Goal: Task Accomplishment & Management: Complete application form

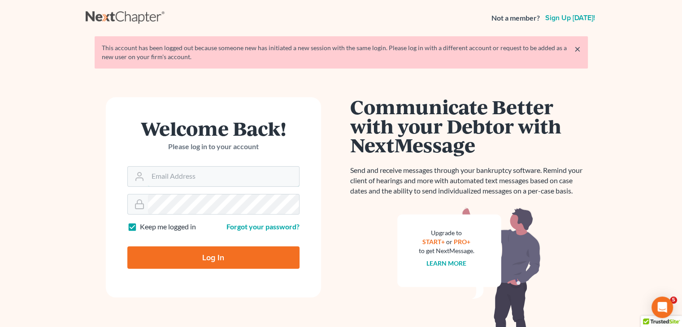
type input "[PERSON_NAME][EMAIL_ADDRESS][DOMAIN_NAME]"
click at [251, 256] on input "Log In" at bounding box center [213, 257] width 172 height 22
type input "Thinking..."
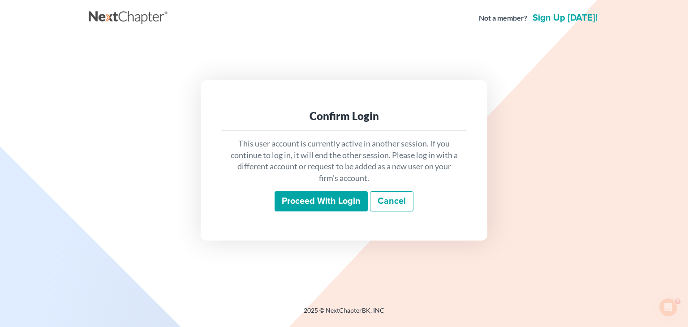
click at [355, 197] on input "Proceed with login" at bounding box center [321, 201] width 93 height 21
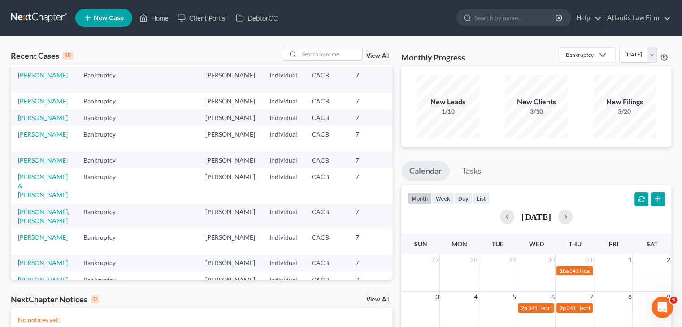
scroll to position [10, 0]
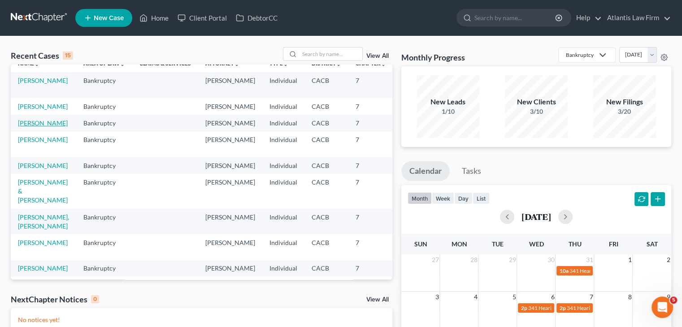
click at [29, 127] on link "[PERSON_NAME]" at bounding box center [43, 123] width 50 height 8
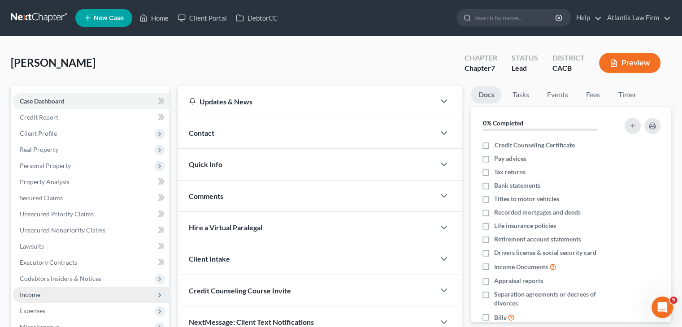
click at [29, 296] on span "Income" at bounding box center [30, 295] width 21 height 8
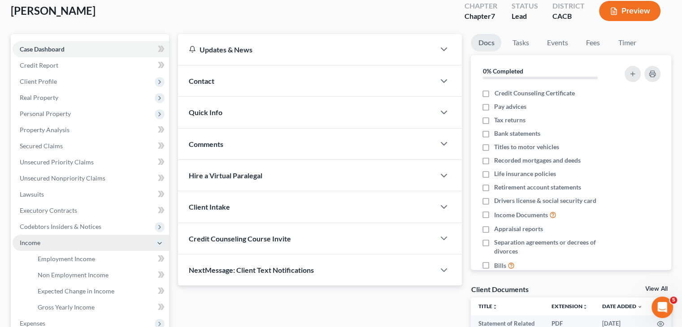
scroll to position [53, 0]
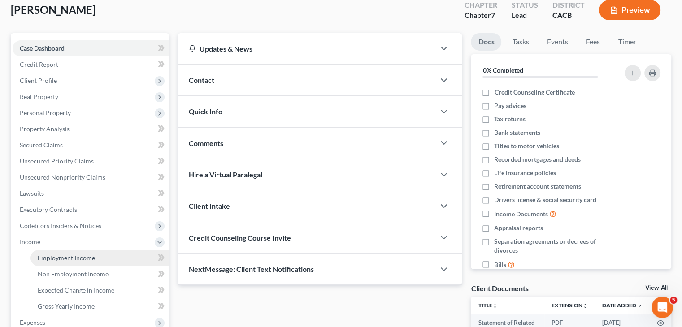
click at [52, 259] on span "Employment Income" at bounding box center [66, 258] width 57 height 8
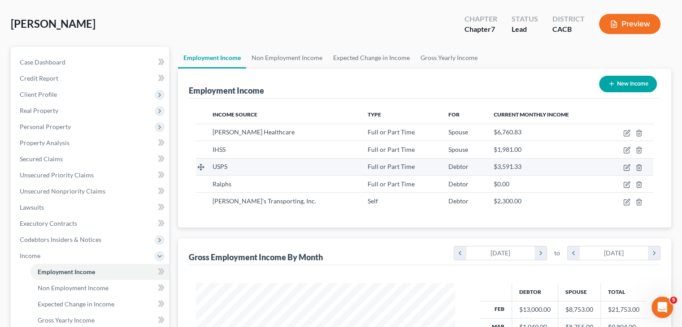
scroll to position [34, 0]
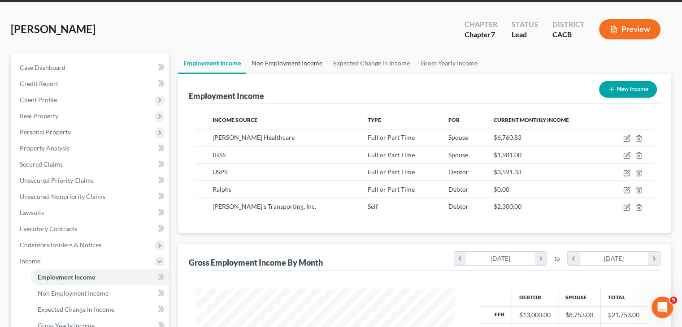
click at [301, 66] on link "Non Employment Income" at bounding box center [287, 63] width 82 height 22
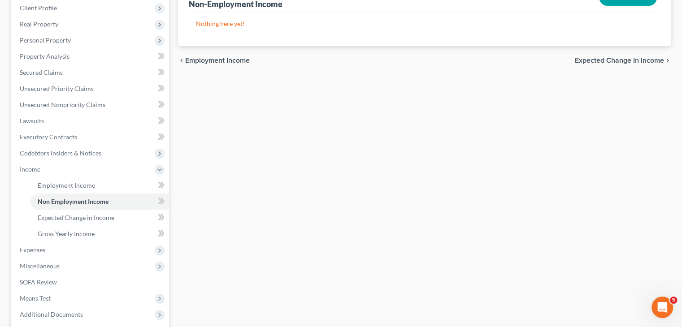
scroll to position [120, 0]
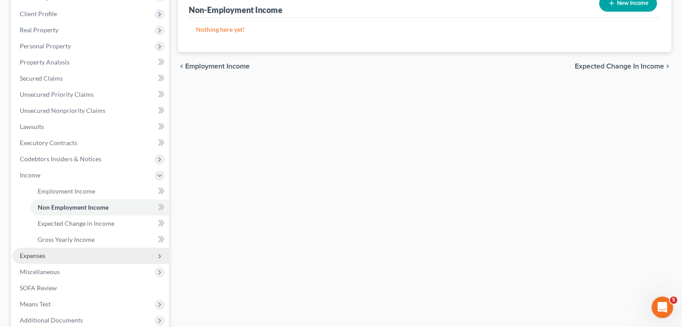
click at [34, 254] on span "Expenses" at bounding box center [33, 256] width 26 height 8
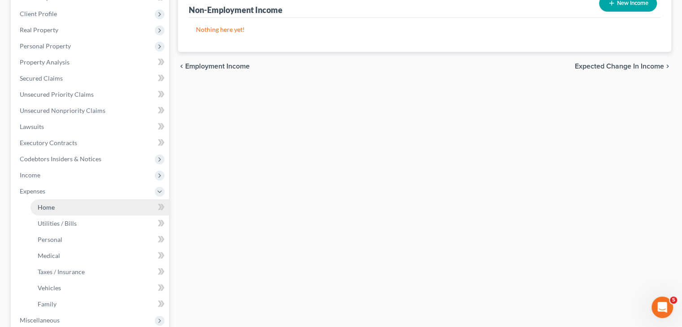
click at [53, 210] on span "Home" at bounding box center [46, 207] width 17 height 8
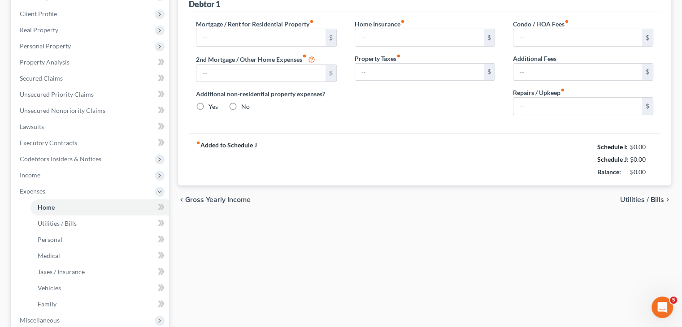
type input "2,386.00"
type input "0.00"
radio input "true"
type input "0.00"
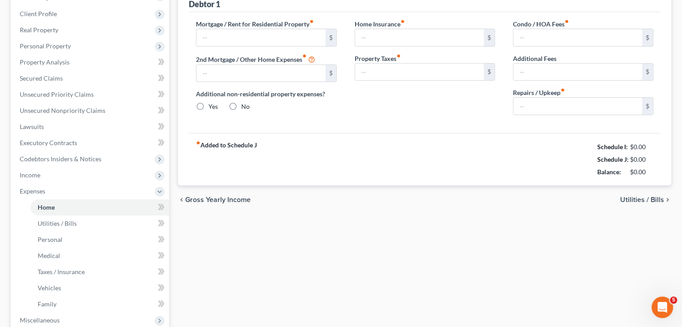
type input "0.00"
type input "60.00"
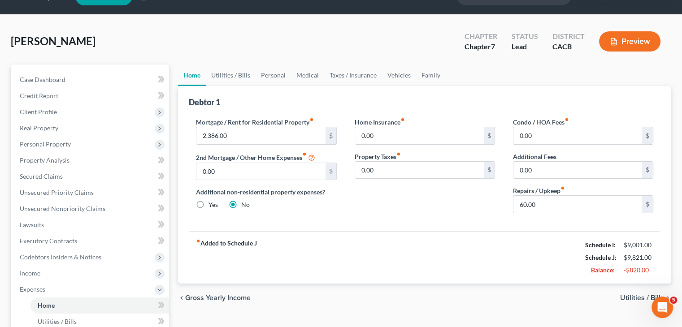
scroll to position [22, 0]
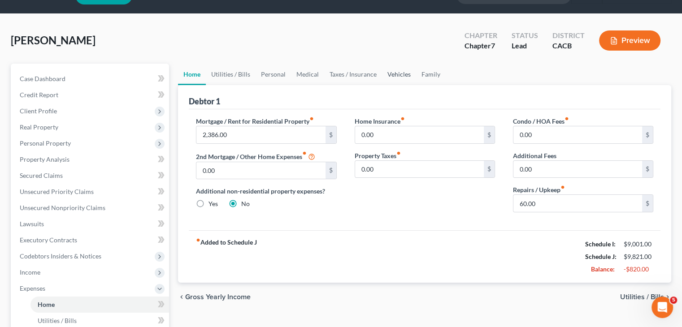
click at [402, 78] on link "Vehicles" at bounding box center [399, 75] width 34 height 22
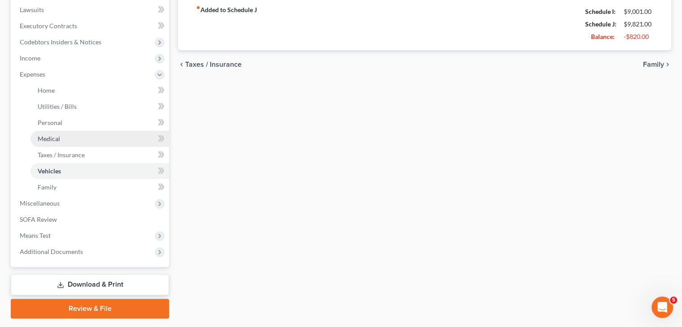
scroll to position [238, 0]
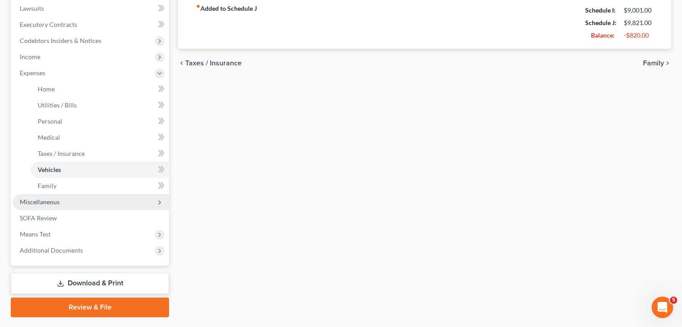
click at [73, 205] on span "Miscellaneous" at bounding box center [91, 202] width 156 height 16
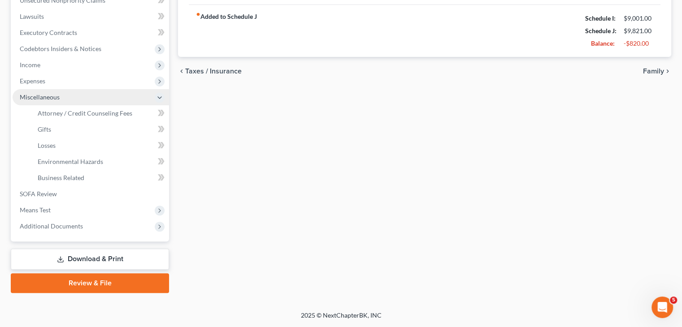
scroll to position [229, 0]
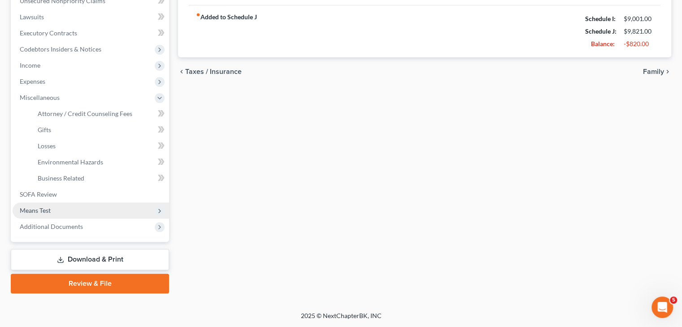
click at [45, 210] on span "Means Test" at bounding box center [35, 211] width 31 height 8
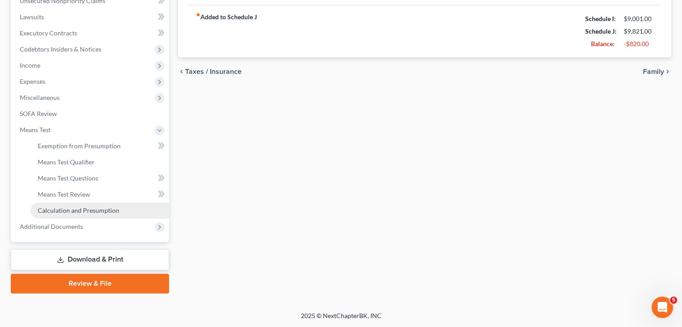
click at [62, 211] on span "Calculation and Presumption" at bounding box center [79, 211] width 82 height 8
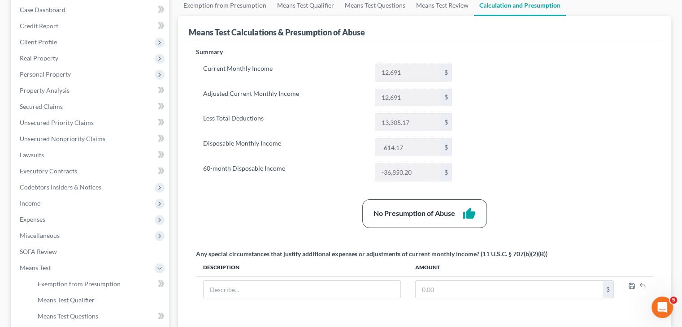
scroll to position [91, 0]
click at [62, 207] on span "Income" at bounding box center [91, 203] width 156 height 16
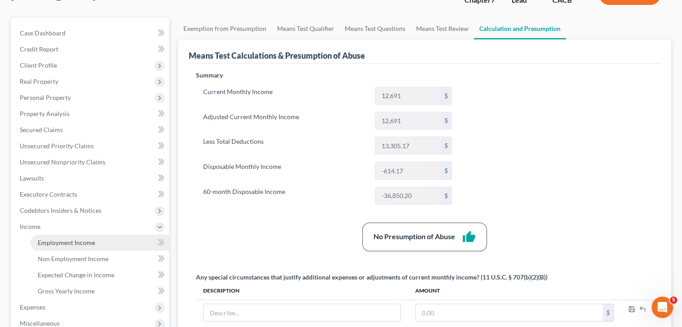
scroll to position [68, 0]
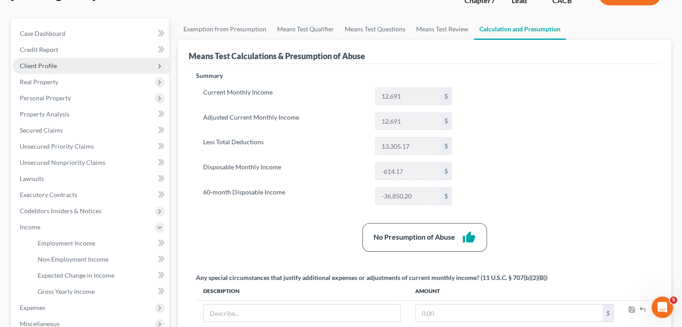
click at [48, 65] on span "Client Profile" at bounding box center [38, 66] width 37 height 8
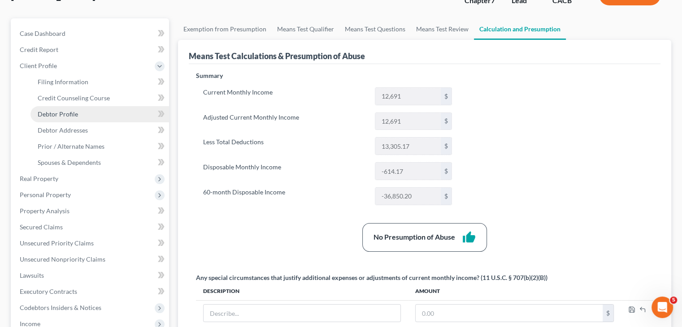
click at [55, 113] on span "Debtor Profile" at bounding box center [58, 114] width 40 height 8
select select "1"
select select "2"
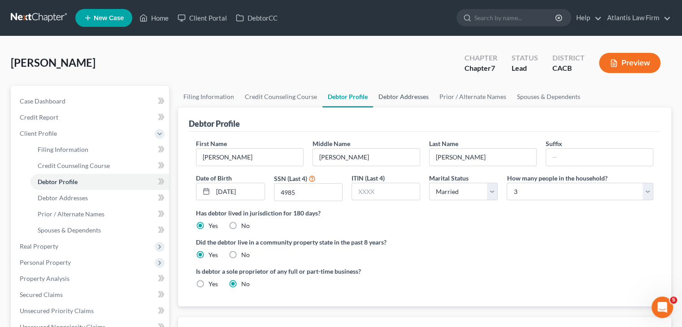
click at [400, 96] on link "Debtor Addresses" at bounding box center [403, 97] width 61 height 22
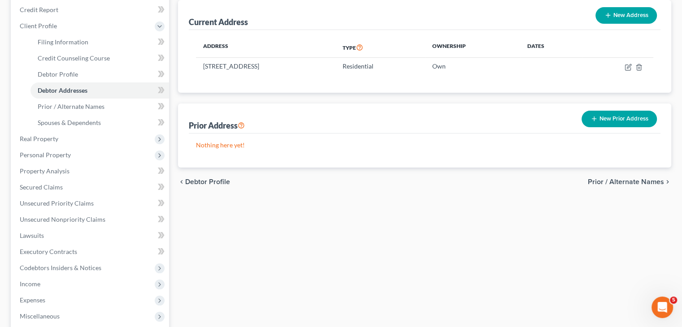
scroll to position [111, 0]
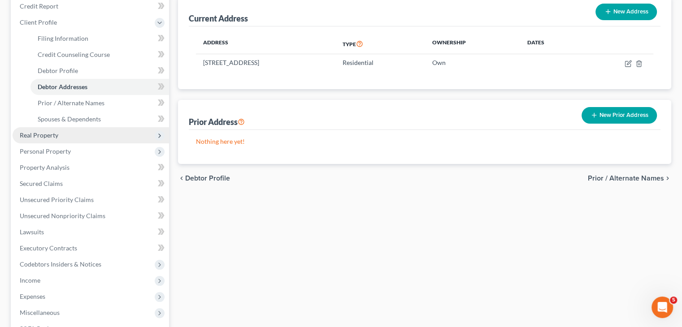
click at [39, 134] on span "Real Property" at bounding box center [39, 135] width 39 height 8
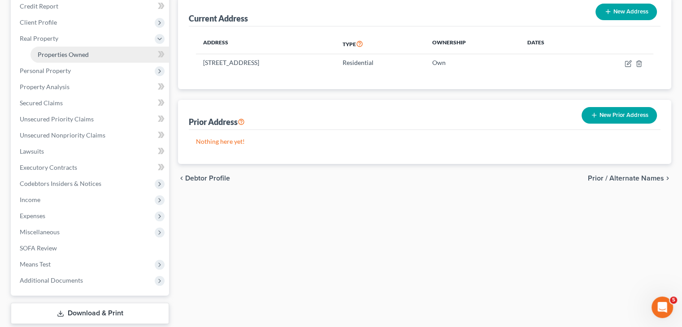
click at [61, 54] on span "Properties Owned" at bounding box center [63, 55] width 51 height 8
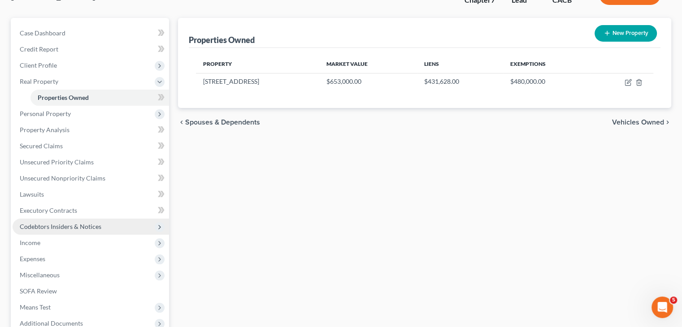
scroll to position [73, 0]
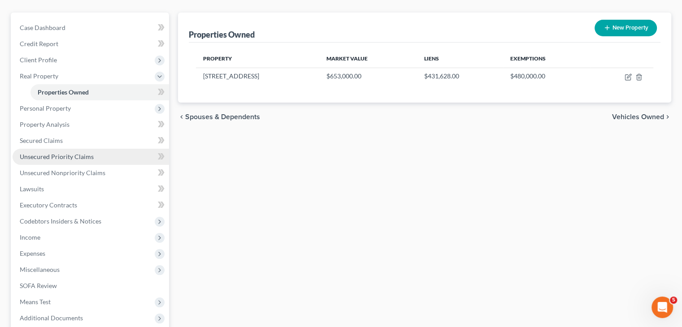
click at [59, 156] on span "Unsecured Priority Claims" at bounding box center [57, 157] width 74 height 8
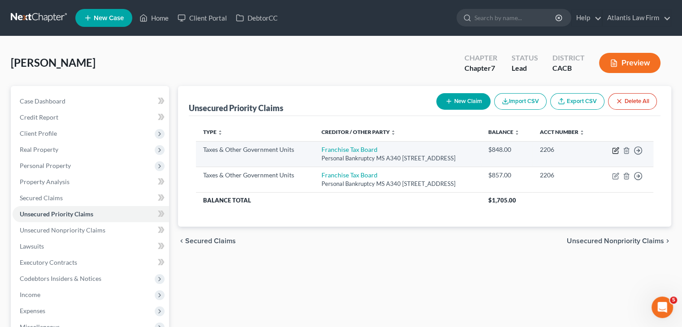
click at [613, 151] on icon "button" at bounding box center [615, 150] width 7 height 7
select select "3"
select select "4"
select select "0"
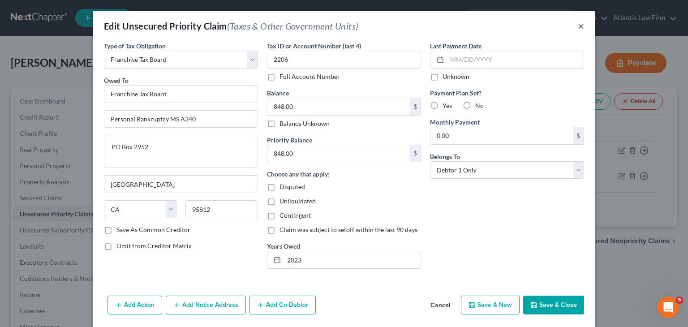
click at [578, 26] on button "×" at bounding box center [581, 26] width 6 height 11
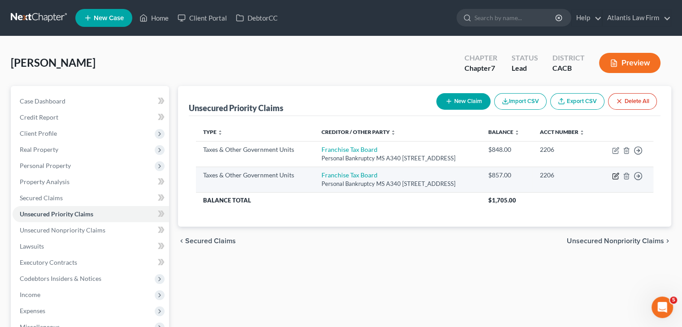
click at [615, 177] on icon "button" at bounding box center [615, 176] width 7 height 7
select select "3"
select select "4"
select select "0"
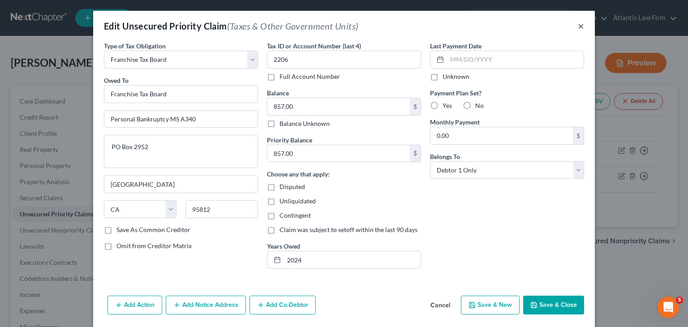
click at [579, 26] on button "×" at bounding box center [581, 26] width 6 height 11
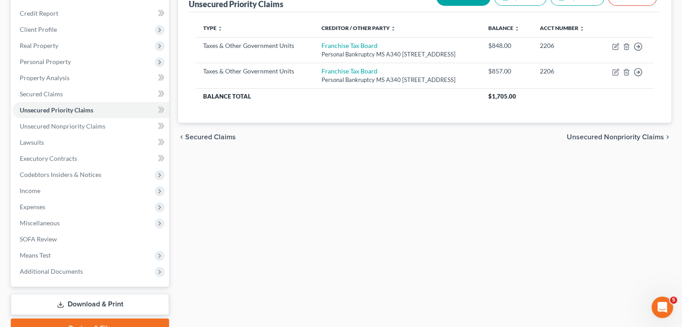
scroll to position [104, 0]
click at [115, 130] on link "Unsecured Nonpriority Claims" at bounding box center [91, 126] width 156 height 16
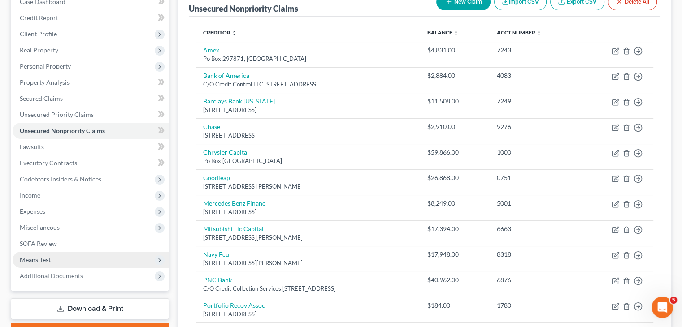
scroll to position [100, 0]
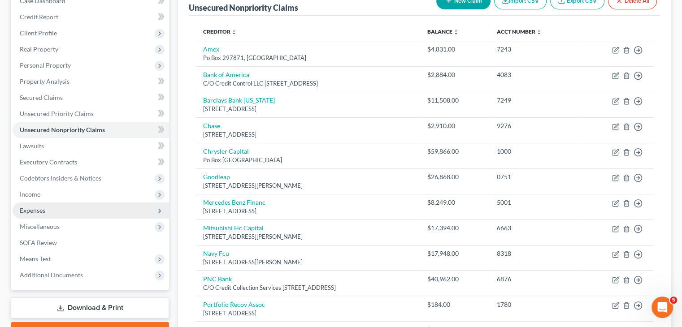
click at [30, 212] on span "Expenses" at bounding box center [33, 211] width 26 height 8
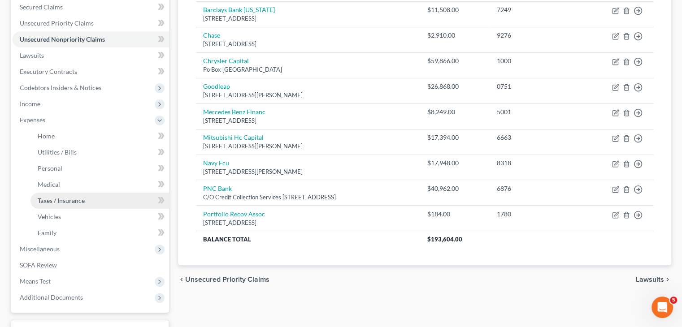
scroll to position [192, 0]
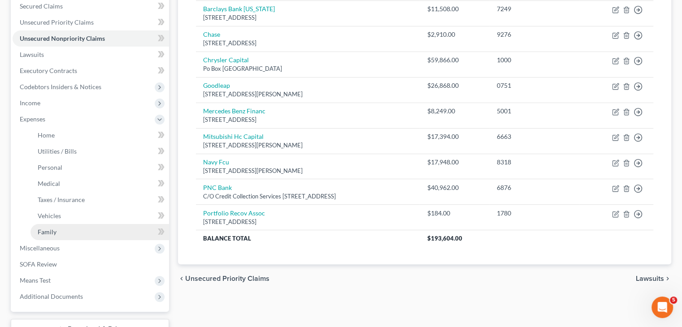
click at [47, 234] on span "Family" at bounding box center [47, 232] width 19 height 8
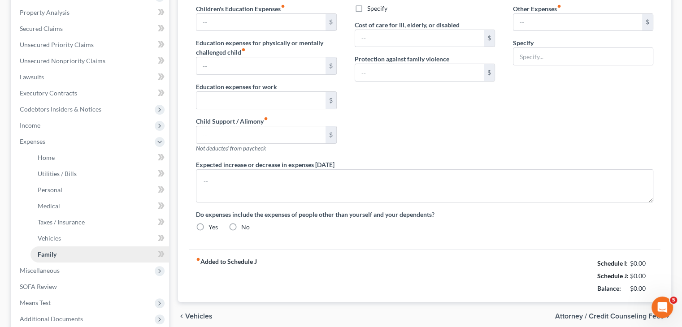
type input "0.00"
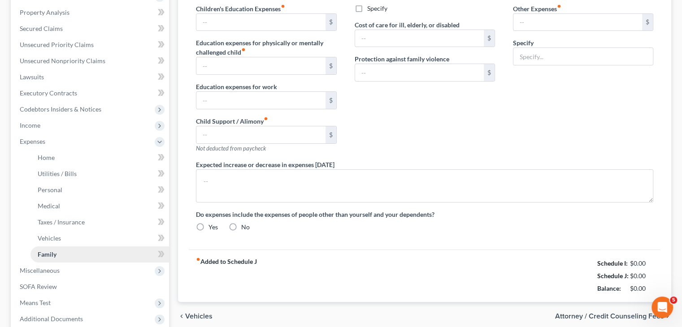
type input "0.00"
type input "1,800.00"
type input "0.00"
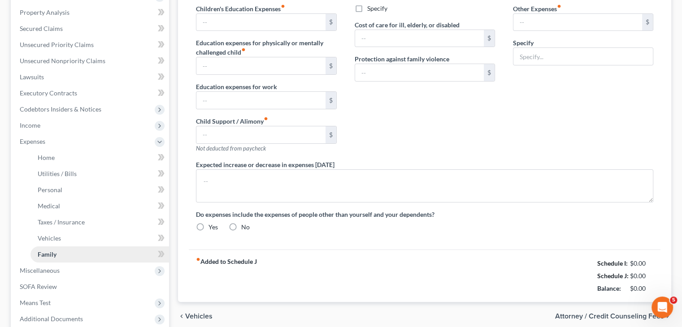
radio input "true"
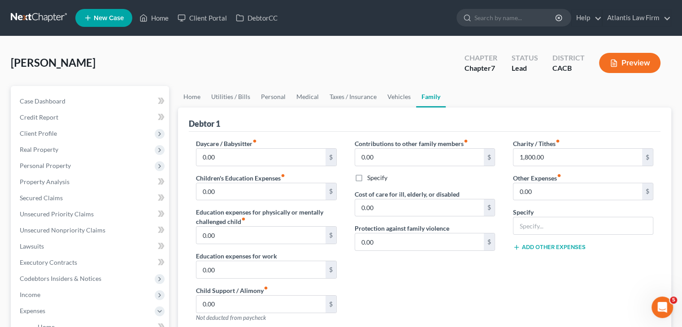
click at [448, 290] on div "Contributions to other family members fiber_manual_record 0.00 $ Specify Cost o…" at bounding box center [425, 234] width 158 height 190
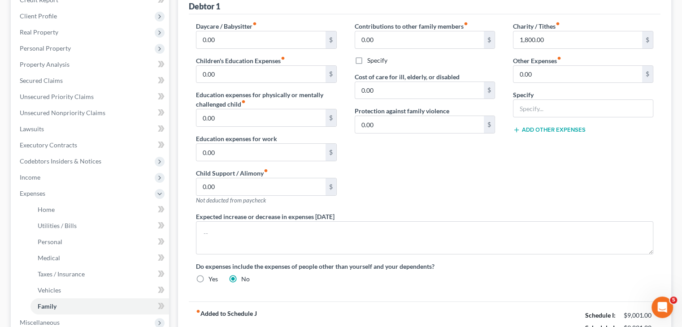
scroll to position [117, 0]
click at [528, 41] on input "1,800.00" at bounding box center [577, 40] width 129 height 17
click at [396, 185] on div "Contributions to other family members fiber_manual_record 0.00 $ Specify Cost o…" at bounding box center [425, 117] width 158 height 190
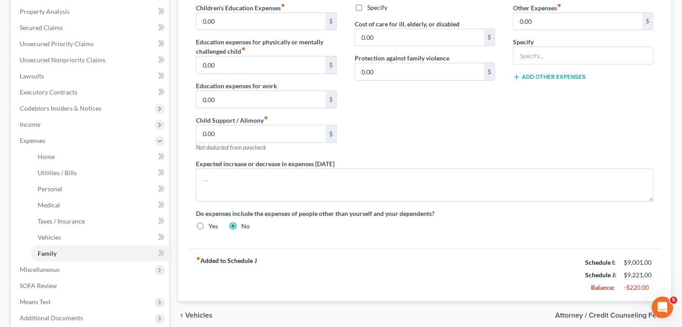
scroll to position [186, 0]
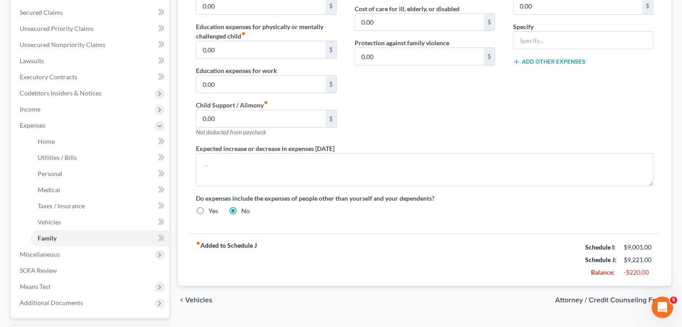
click at [506, 301] on div "chevron_left Vehicles Attorney / Credit Counseling Fees chevron_right" at bounding box center [424, 300] width 493 height 29
click at [48, 287] on span "Means Test" at bounding box center [35, 287] width 31 height 8
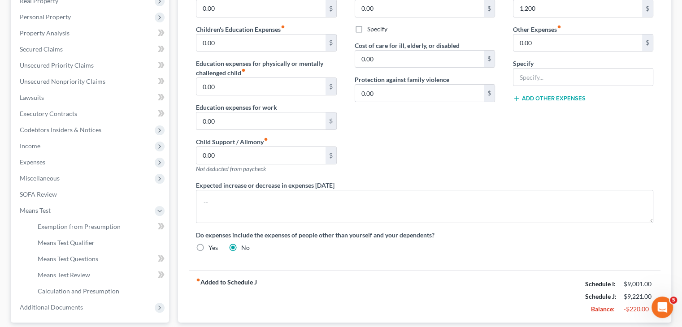
scroll to position [149, 0]
click at [367, 294] on div "fiber_manual_record Added to Schedule J Schedule I: $9,001.00 Schedule J: $9,22…" at bounding box center [424, 296] width 471 height 52
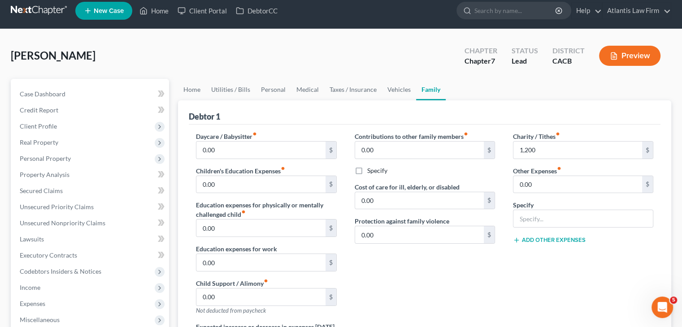
scroll to position [229, 0]
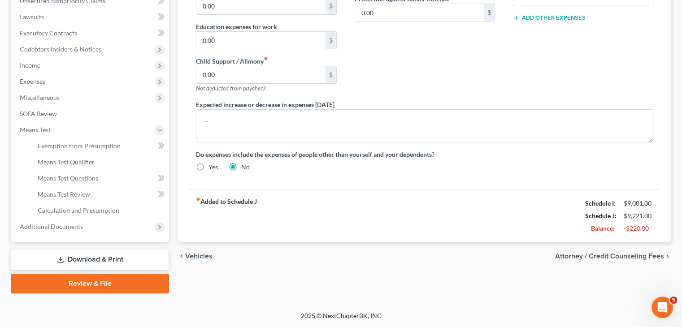
click at [229, 300] on div "[PERSON_NAME] Upgraded Chapter Chapter 7 Status Lead District CACB Preview Peti…" at bounding box center [341, 59] width 682 height 505
click at [72, 195] on span "Means Test Review" at bounding box center [64, 194] width 52 height 8
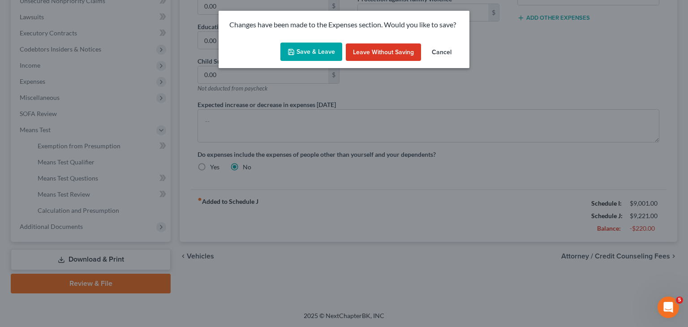
click at [319, 51] on button "Save & Leave" at bounding box center [312, 52] width 62 height 19
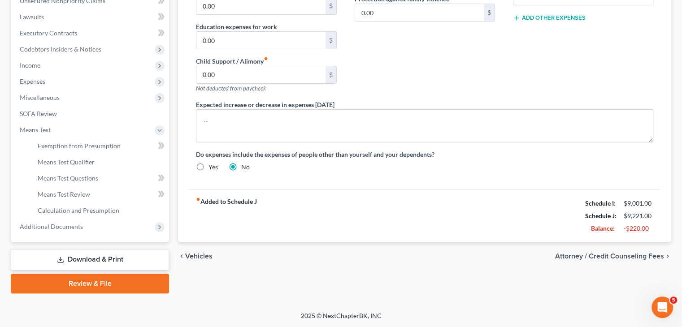
type input "1,200.00"
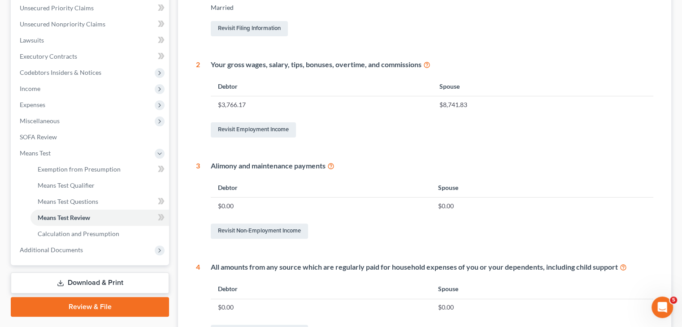
scroll to position [206, 0]
click at [76, 233] on span "Calculation and Presumption" at bounding box center [79, 234] width 82 height 8
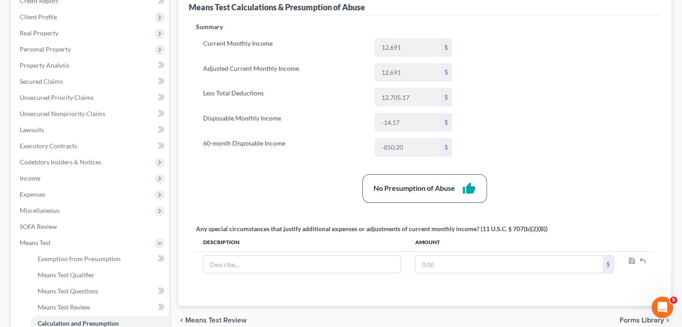
scroll to position [151, 0]
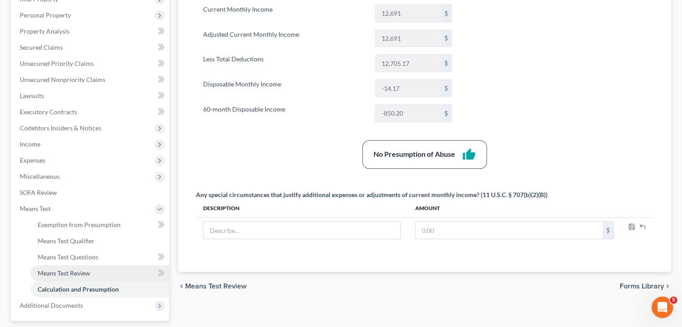
click at [70, 274] on span "Means Test Review" at bounding box center [64, 273] width 52 height 8
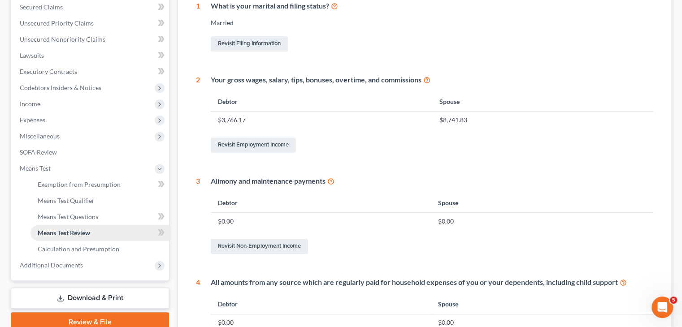
scroll to position [191, 0]
click at [48, 209] on link "Means Test Questions" at bounding box center [99, 216] width 138 height 16
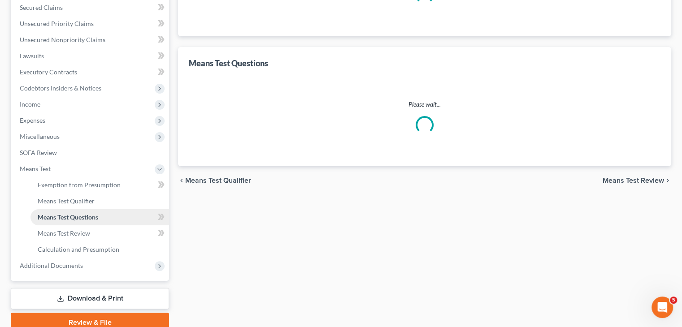
scroll to position [155, 0]
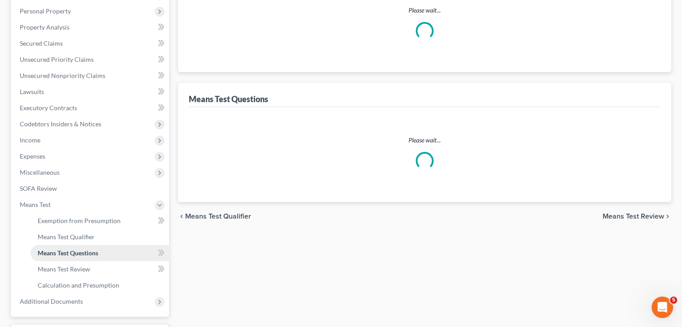
select select "1"
select select "60"
select select "0"
select select "60"
select select "0"
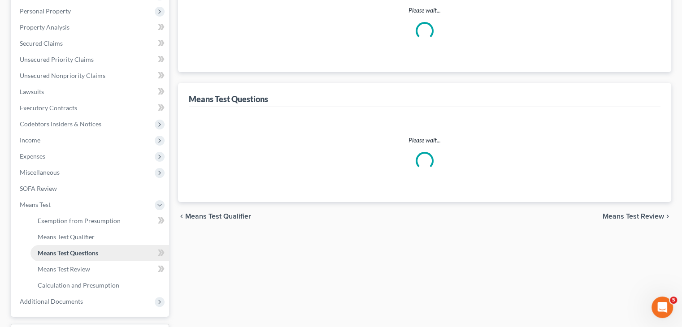
select select "60"
select select "1"
select select "60"
select select "3"
select select "0"
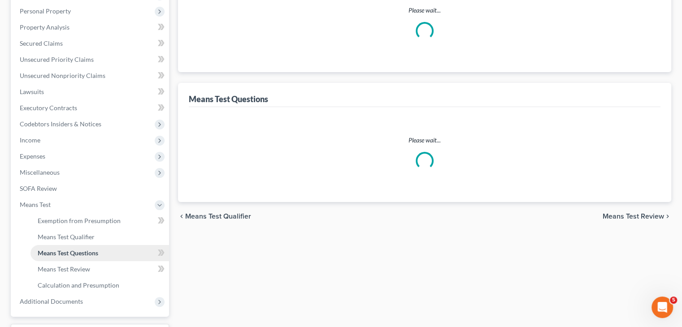
select select "2"
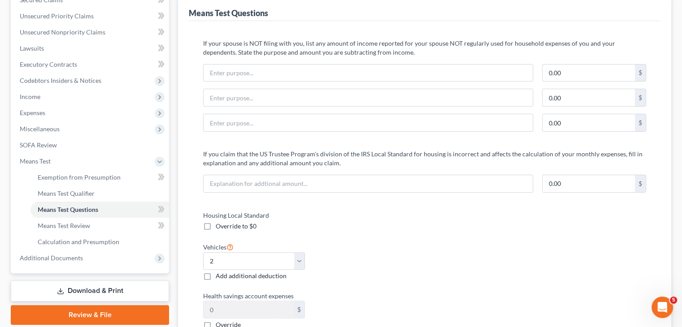
scroll to position [199, 0]
click at [100, 244] on span "Calculation and Presumption" at bounding box center [79, 242] width 82 height 8
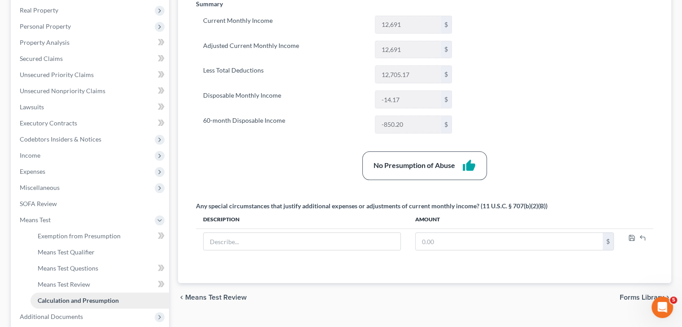
scroll to position [140, 0]
click at [25, 169] on span "Expenses" at bounding box center [33, 171] width 26 height 8
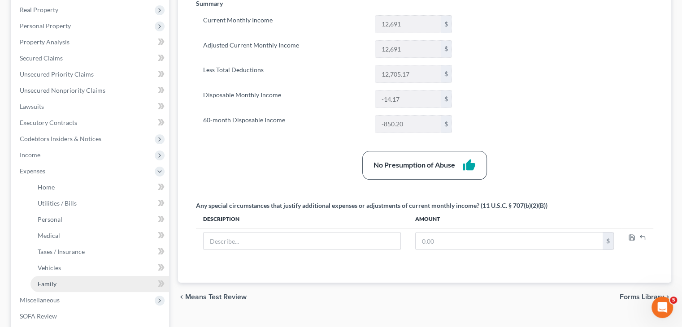
click at [59, 282] on link "Family" at bounding box center [99, 284] width 138 height 16
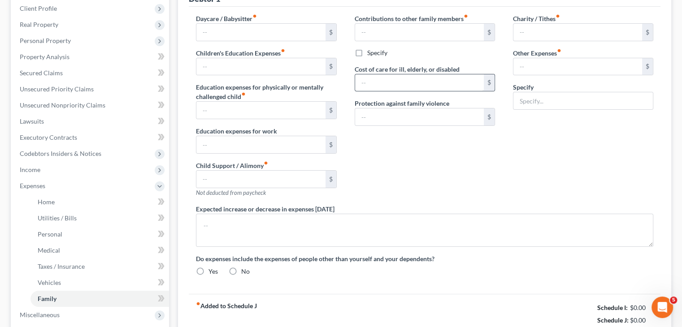
type input "0.00"
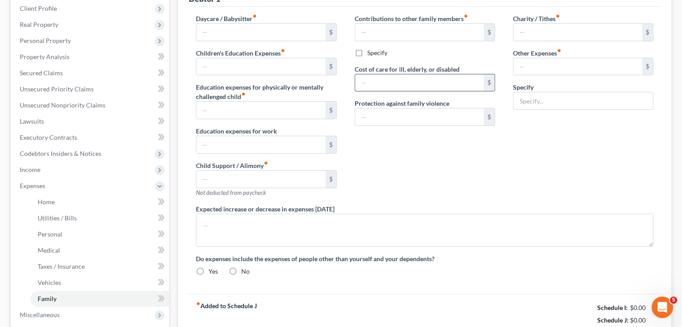
type input "0.00"
type input "1,200.00"
type input "0.00"
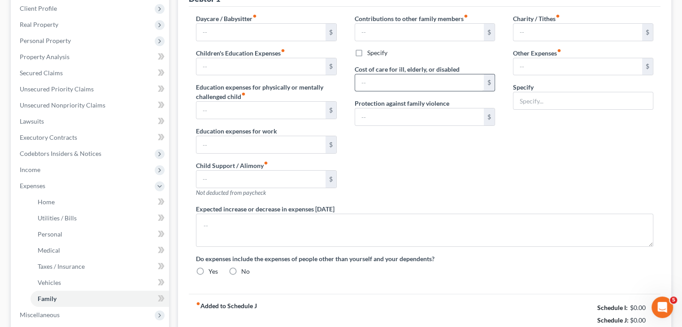
radio input "true"
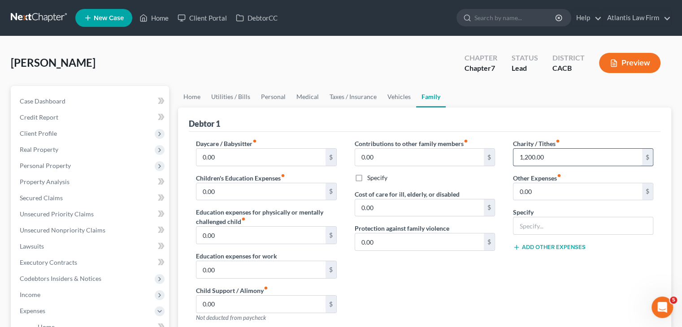
click at [527, 157] on input "1,200.00" at bounding box center [577, 157] width 129 height 17
type input "1,300"
click at [369, 54] on div "[PERSON_NAME] Upgraded Chapter Chapter 7 Status Lead District CACB Preview" at bounding box center [341, 66] width 660 height 39
click at [446, 295] on div "Contributions to other family members fiber_manual_record 0.00 $ Specify Cost o…" at bounding box center [425, 234] width 158 height 190
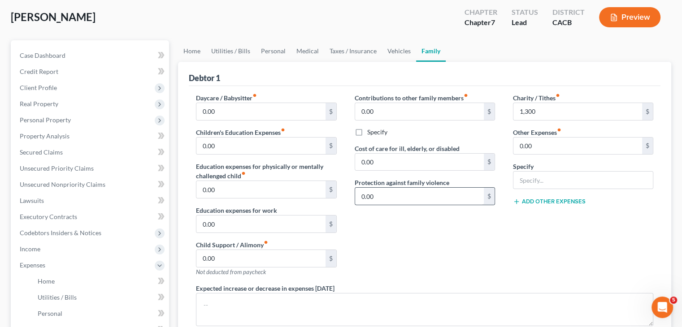
scroll to position [46, 0]
click at [228, 48] on link "Utilities / Bills" at bounding box center [231, 51] width 50 height 22
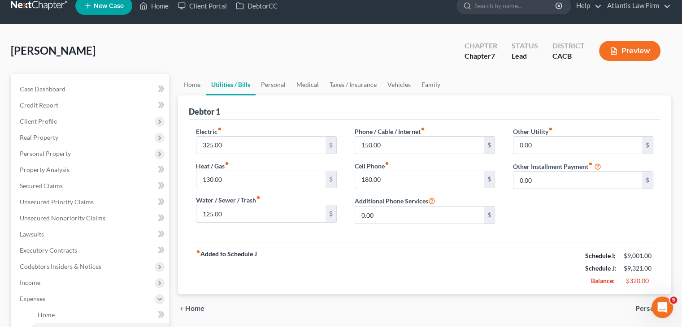
scroll to position [13, 0]
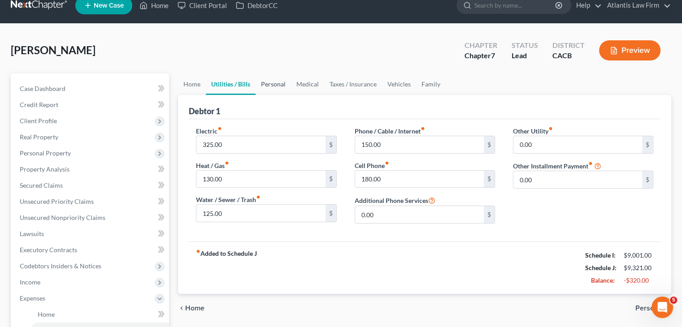
click at [279, 84] on link "Personal" at bounding box center [272, 84] width 35 height 22
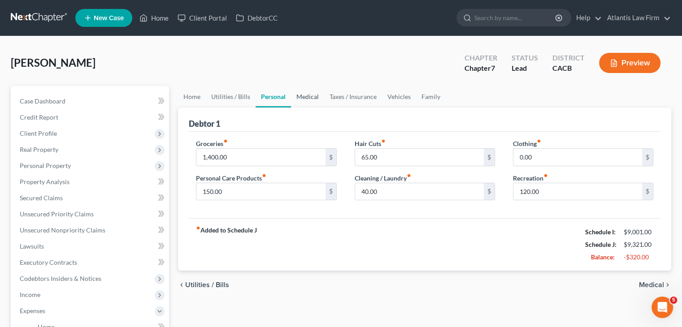
click at [315, 97] on link "Medical" at bounding box center [307, 97] width 33 height 22
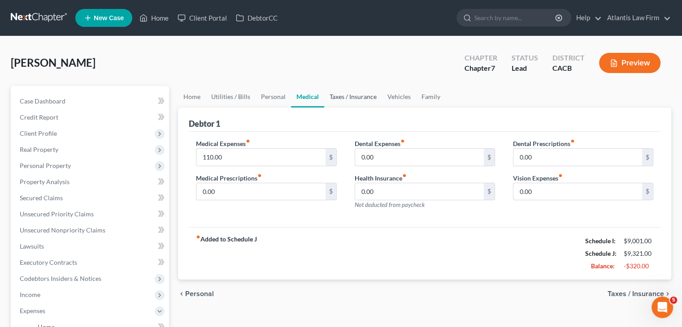
click at [338, 103] on link "Taxes / Insurance" at bounding box center [353, 97] width 58 height 22
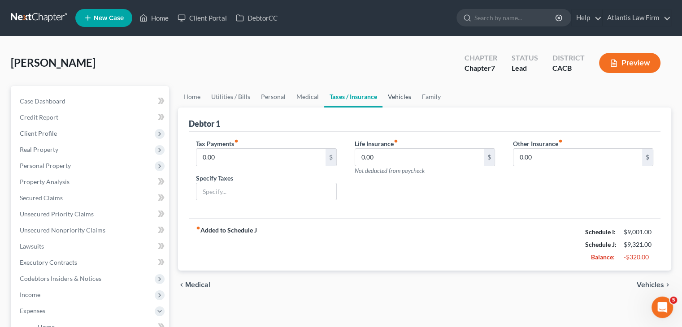
click at [407, 100] on link "Vehicles" at bounding box center [399, 97] width 34 height 22
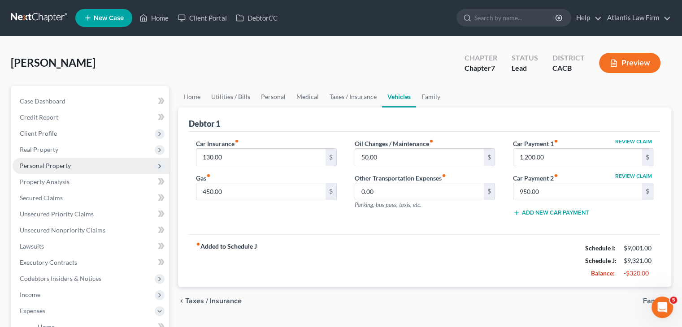
click at [43, 168] on span "Personal Property" at bounding box center [45, 166] width 51 height 8
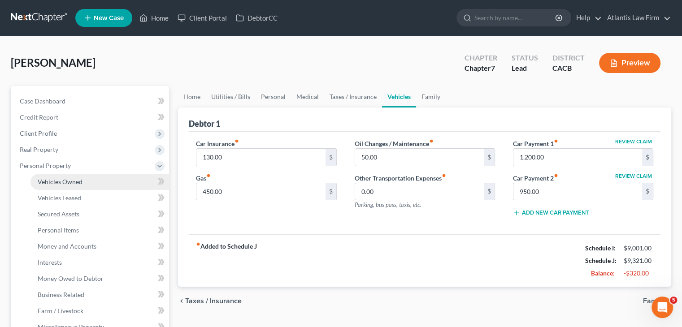
click at [48, 186] on link "Vehicles Owned" at bounding box center [99, 182] width 138 height 16
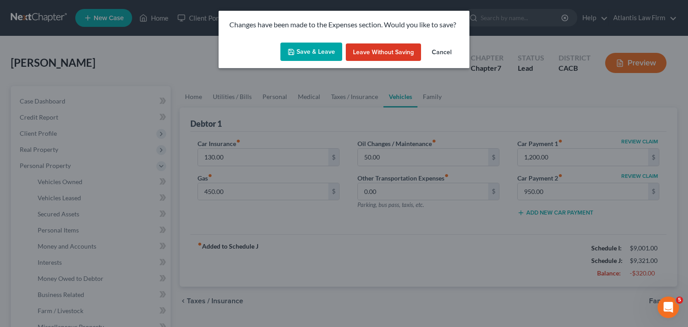
click at [299, 51] on button "Save & Leave" at bounding box center [312, 52] width 62 height 19
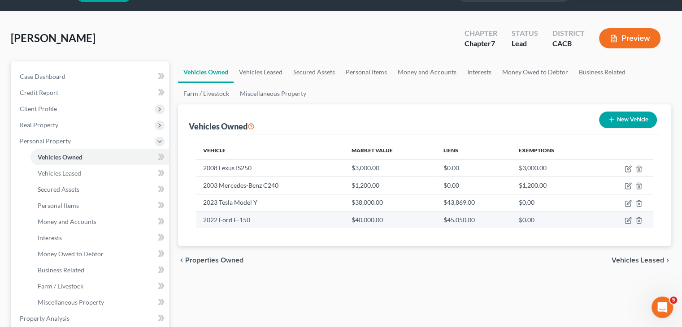
scroll to position [25, 0]
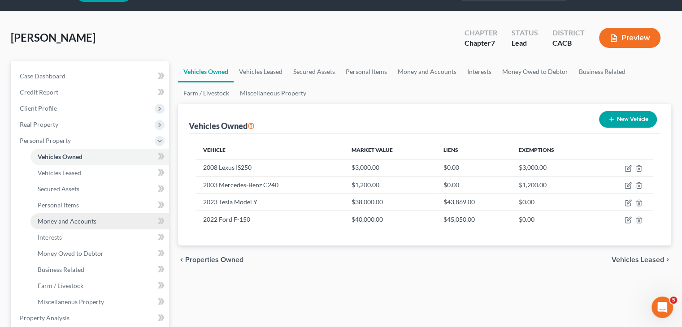
click at [63, 220] on span "Money and Accounts" at bounding box center [67, 221] width 59 height 8
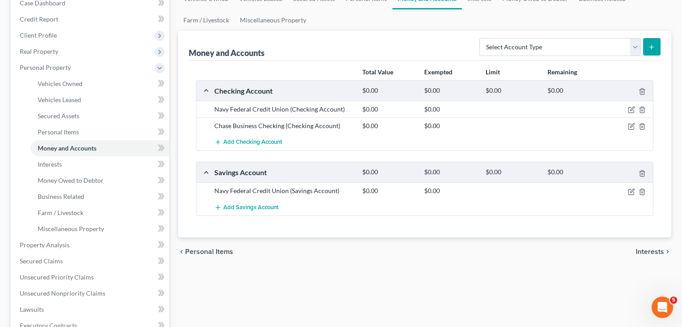
scroll to position [98, 0]
click at [276, 283] on div "Vehicles Owned Vehicles Leased Secured Assets Personal Items Money and Accounts…" at bounding box center [424, 247] width 502 height 518
